Goal: Navigation & Orientation: Understand site structure

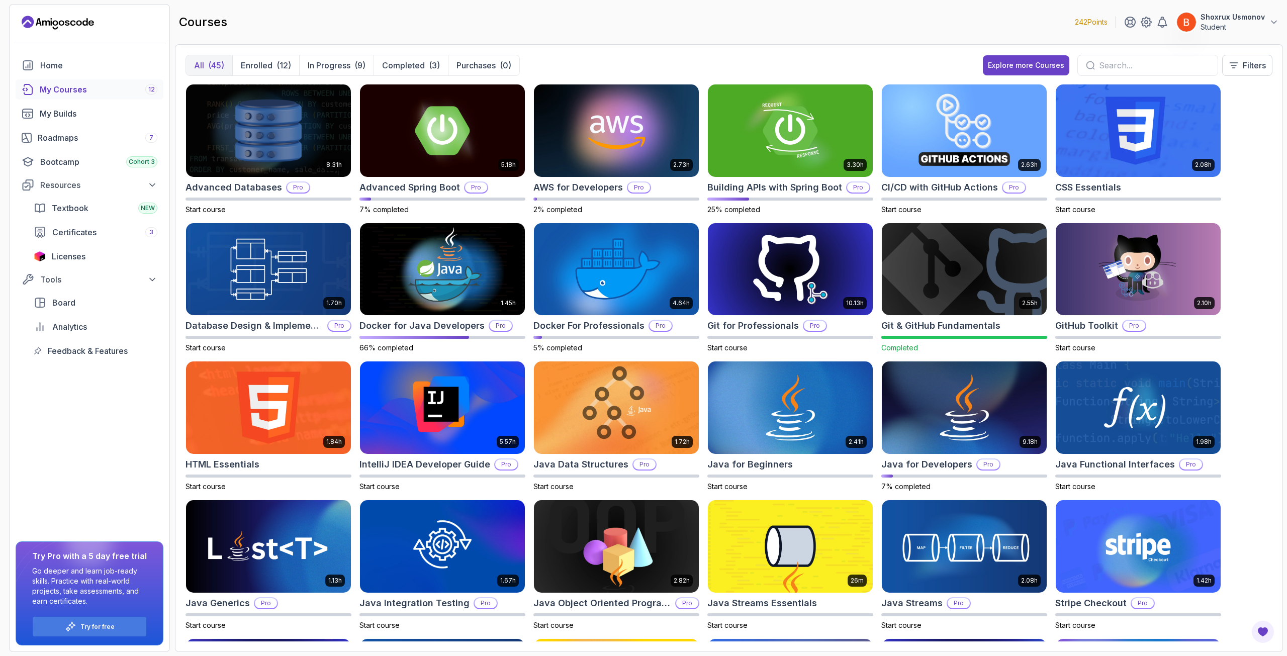
click at [631, 48] on div "All (45) Enrolled (12) In Progress (9) Completed (3) Purchases (0) Explore more…" at bounding box center [729, 348] width 1108 height 608
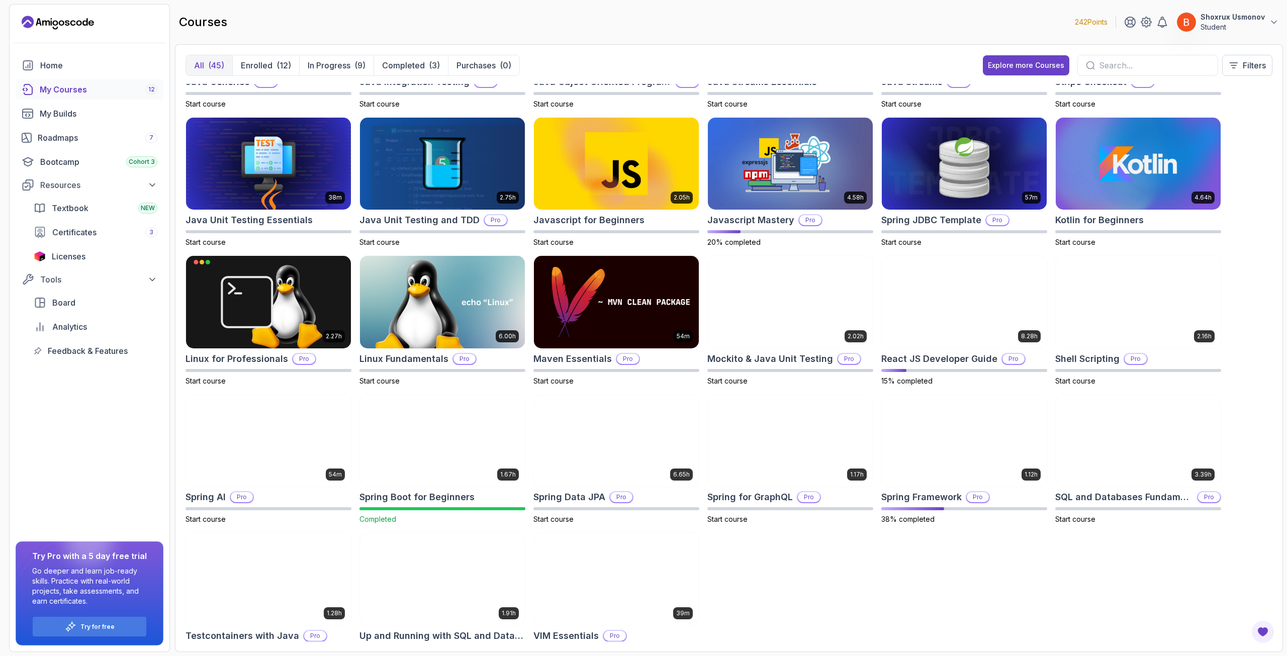
scroll to position [555, 0]
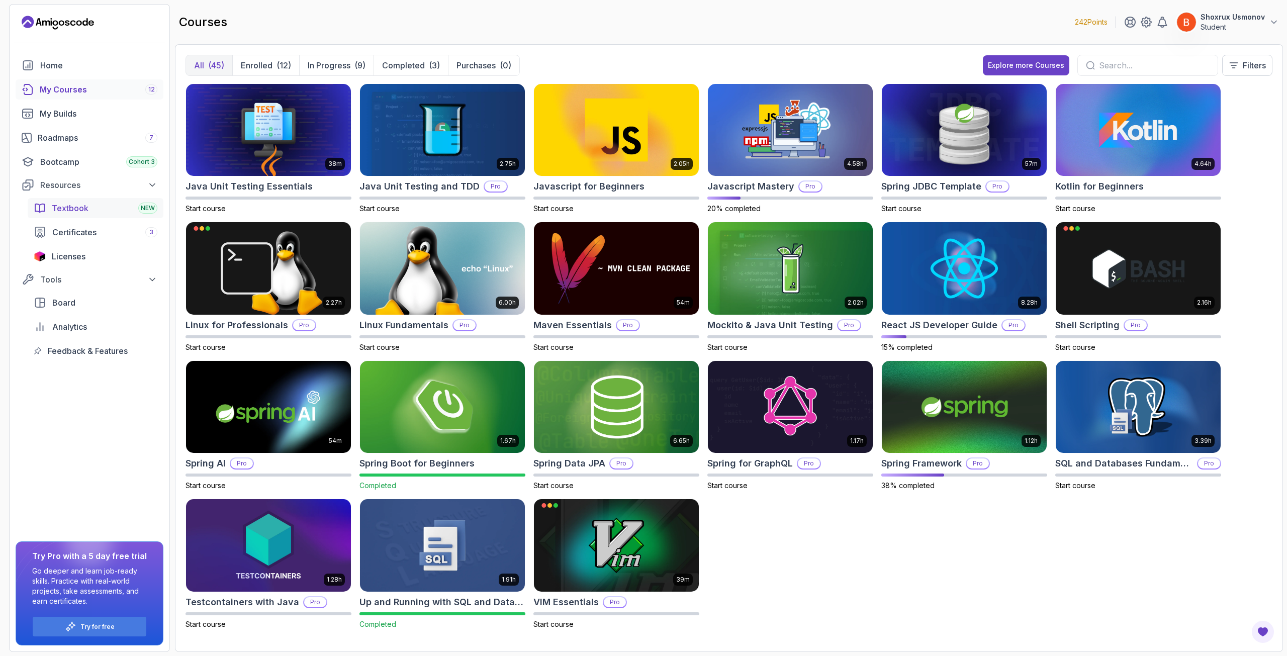
click at [103, 210] on div "Textbook NEW" at bounding box center [105, 208] width 106 height 12
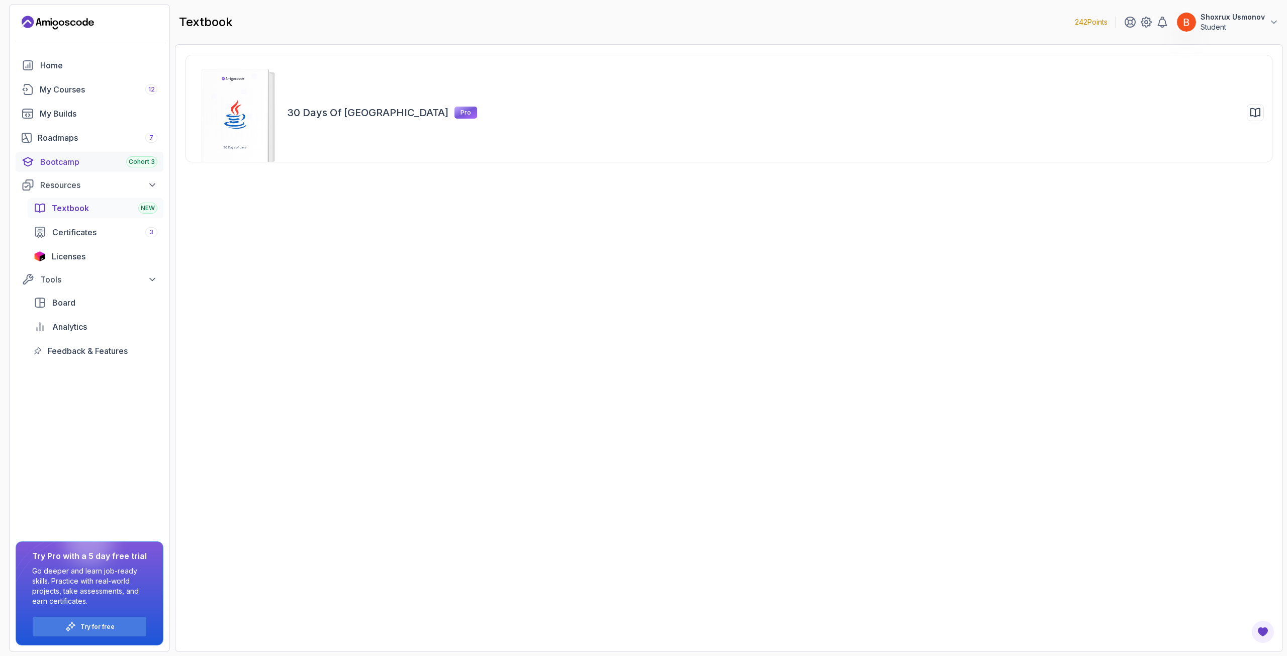
click at [101, 164] on div "Bootcamp Cohort 3" at bounding box center [98, 162] width 117 height 12
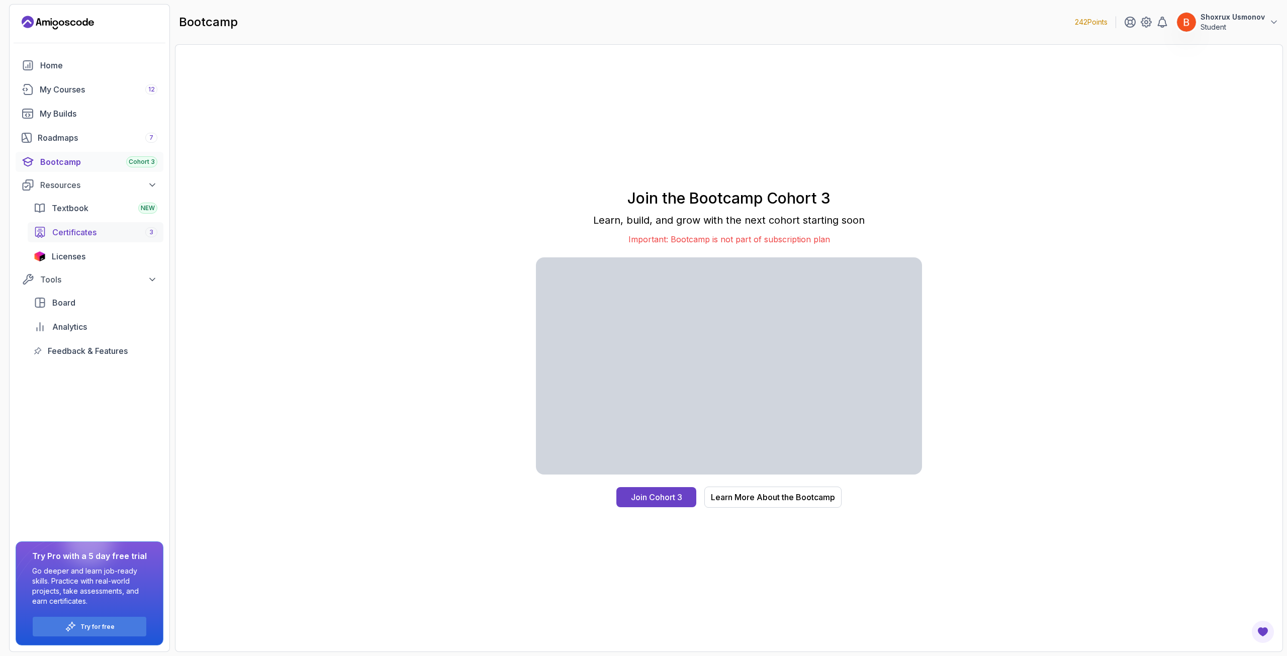
click at [103, 233] on div "Certificates 3" at bounding box center [104, 232] width 105 height 12
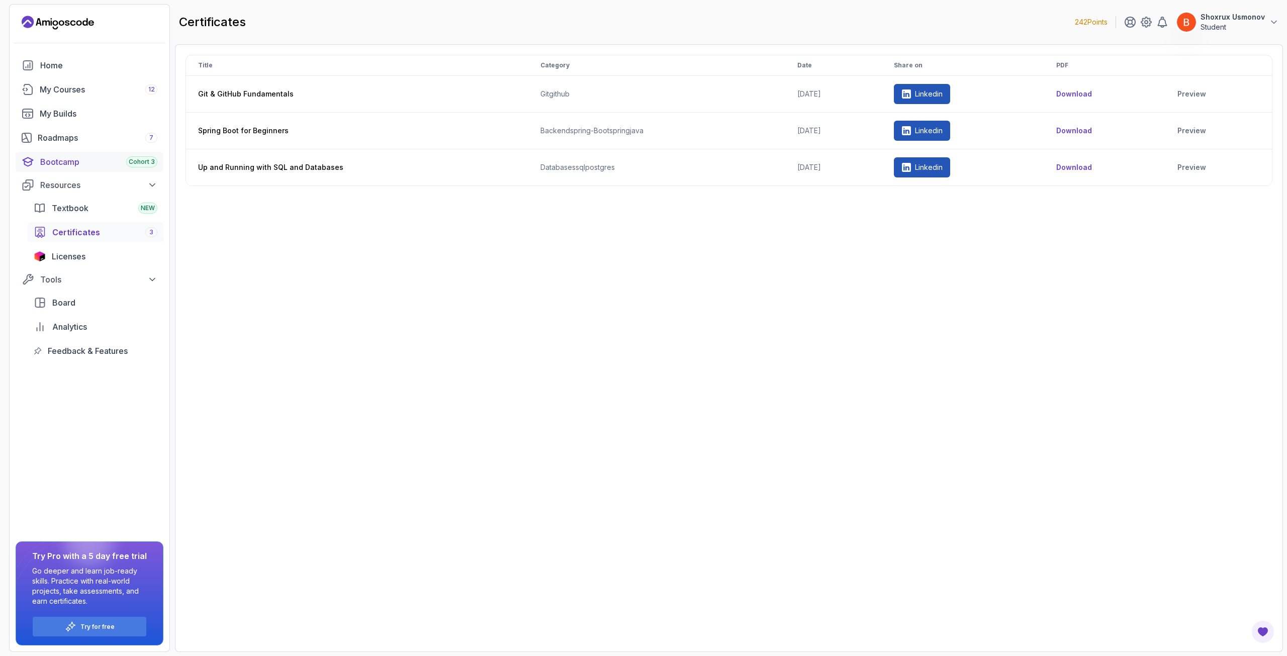
click at [124, 157] on div "Bootcamp Cohort 3" at bounding box center [98, 162] width 117 height 12
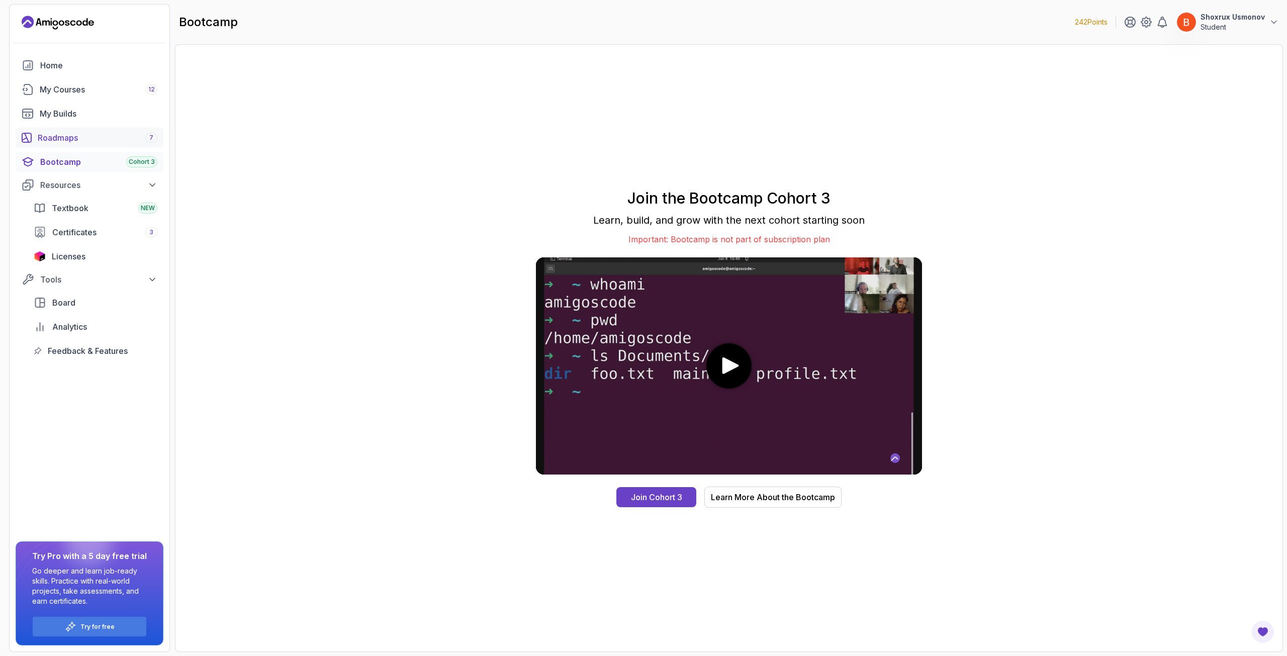
click at [118, 143] on div "Roadmaps 7" at bounding box center [98, 138] width 120 height 12
